Goal: Book appointment/travel/reservation

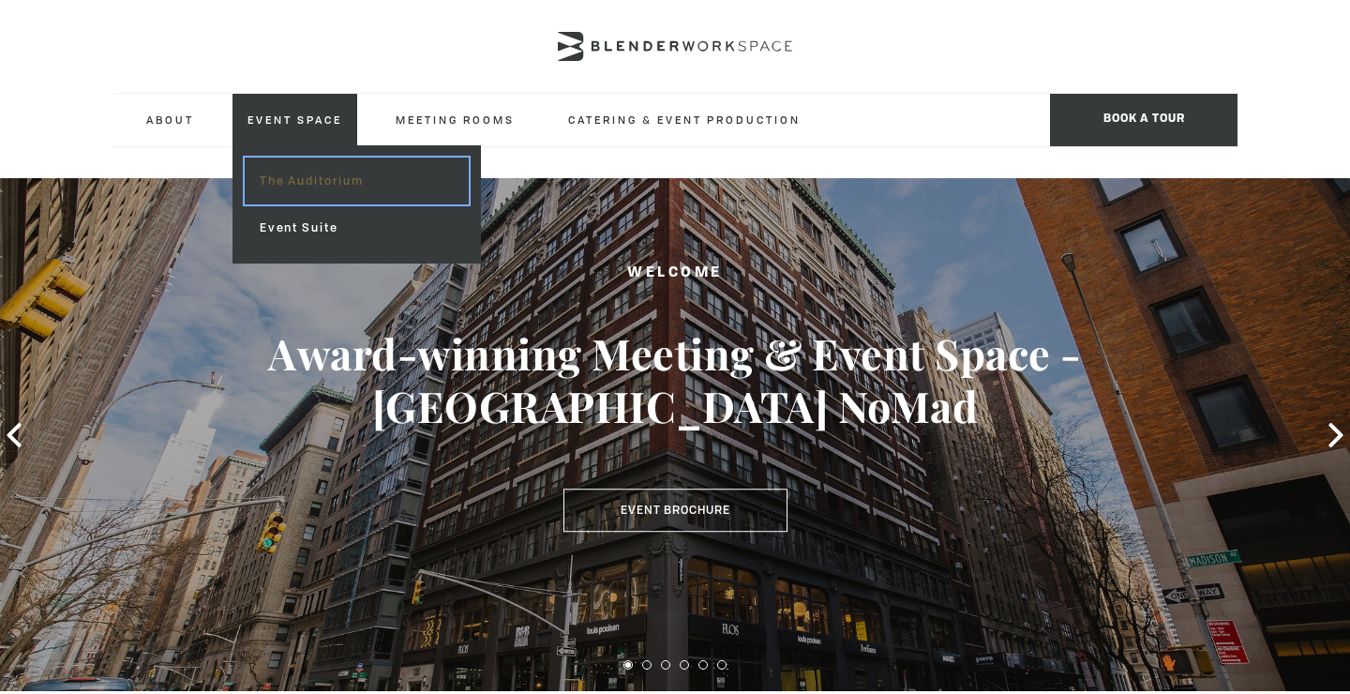
click at [305, 187] on link "The Auditorium" at bounding box center [357, 180] width 224 height 47
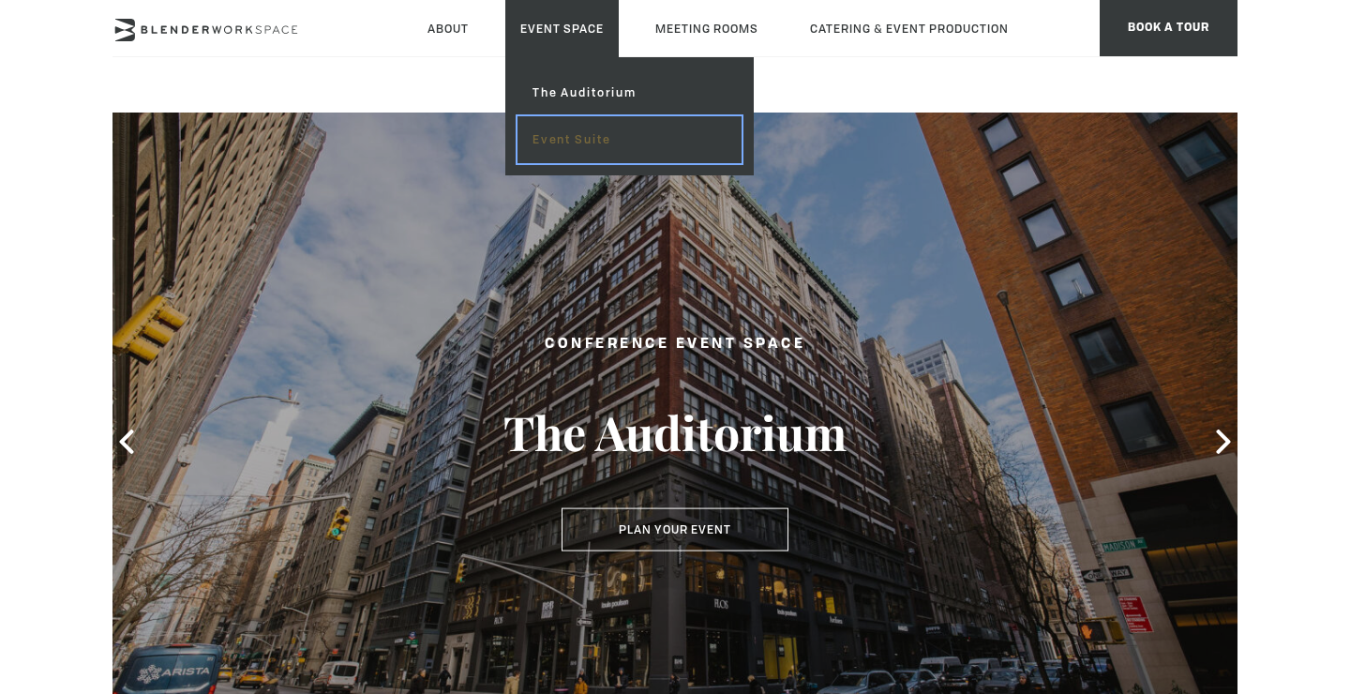
click at [546, 139] on link "Event Suite" at bounding box center [629, 139] width 224 height 47
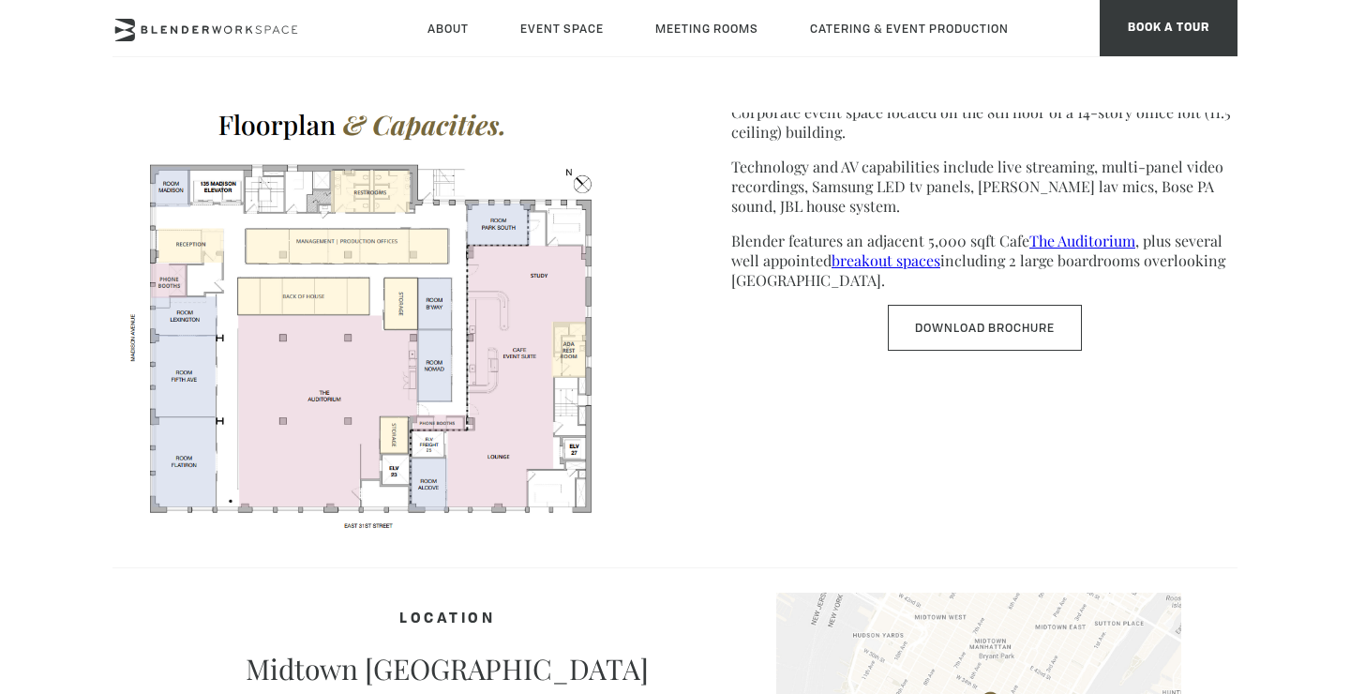
scroll to position [994, 0]
click at [530, 411] on img at bounding box center [365, 313] width 506 height 439
